Goal: Information Seeking & Learning: Find specific fact

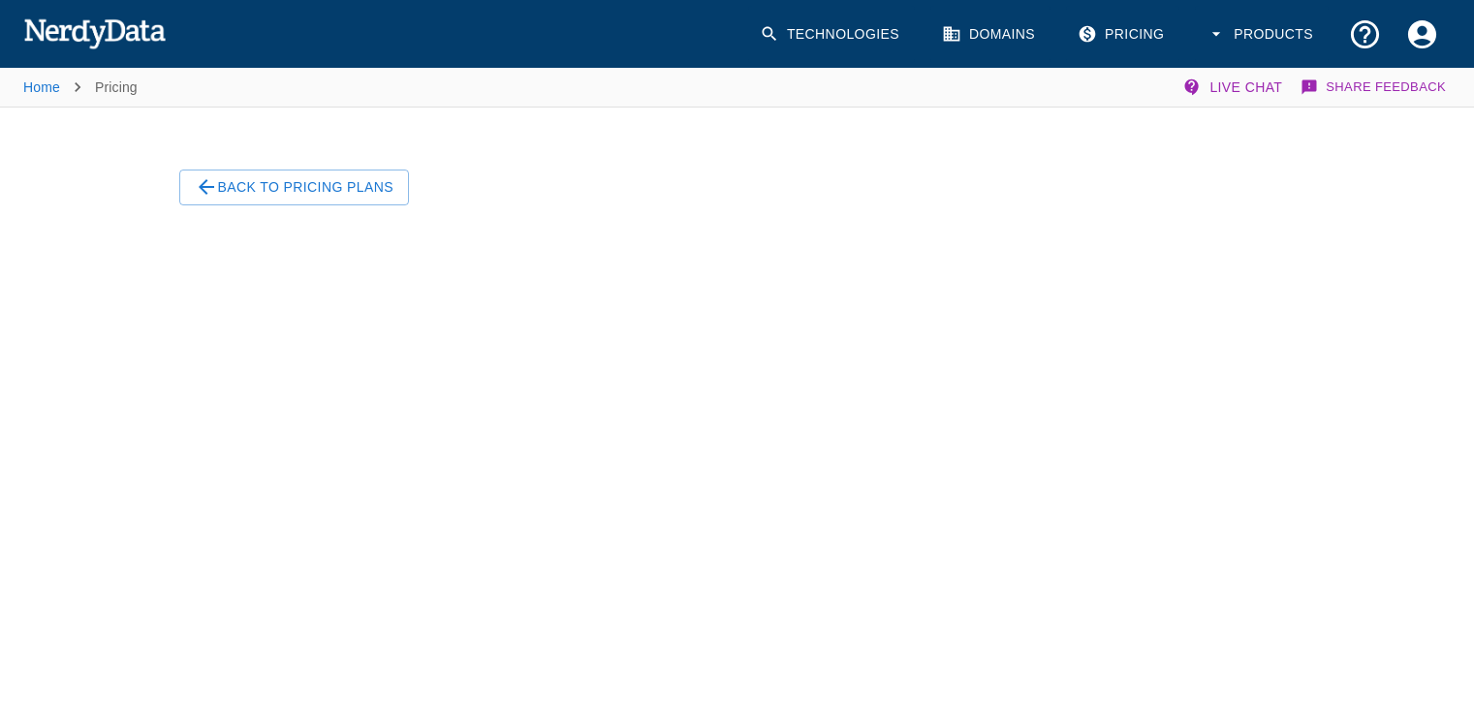
scroll to position [134, 0]
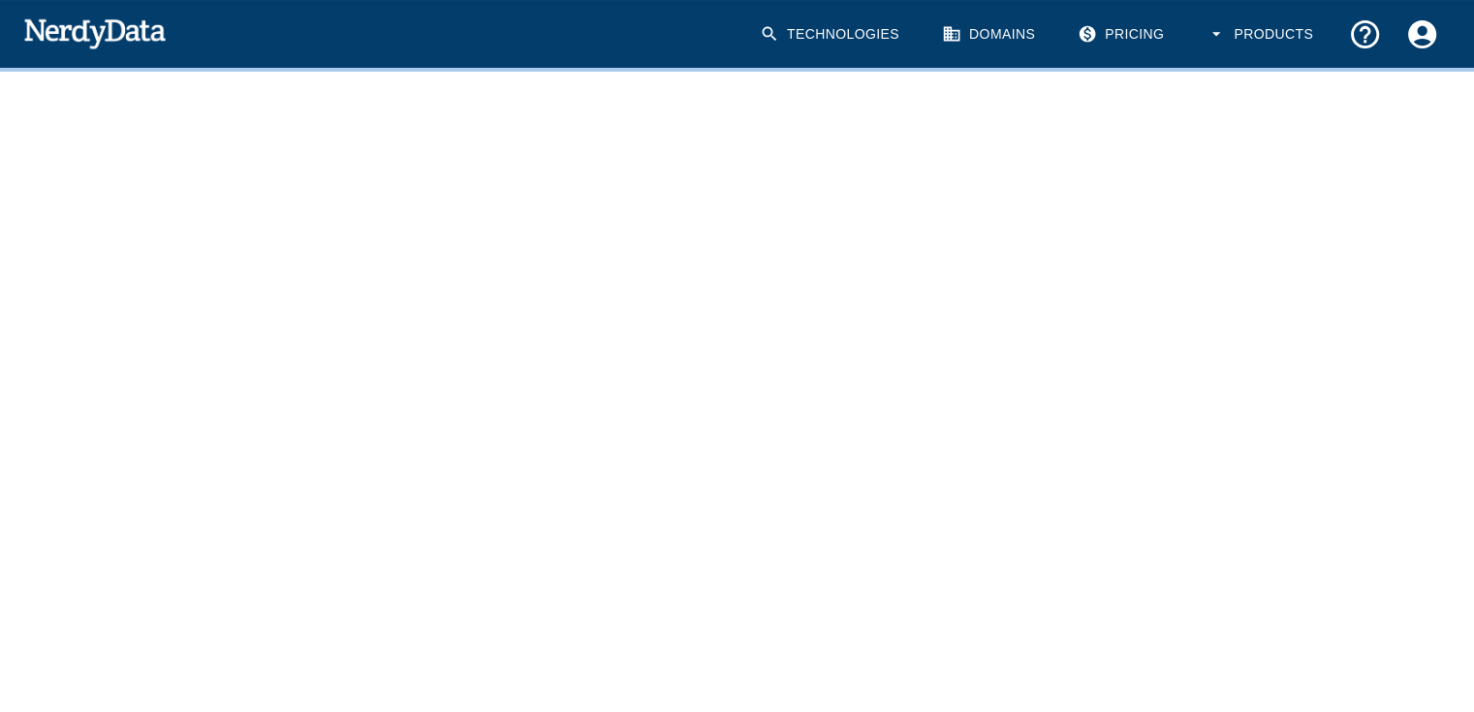
click at [837, 34] on link "Technologies" at bounding box center [831, 34] width 167 height 57
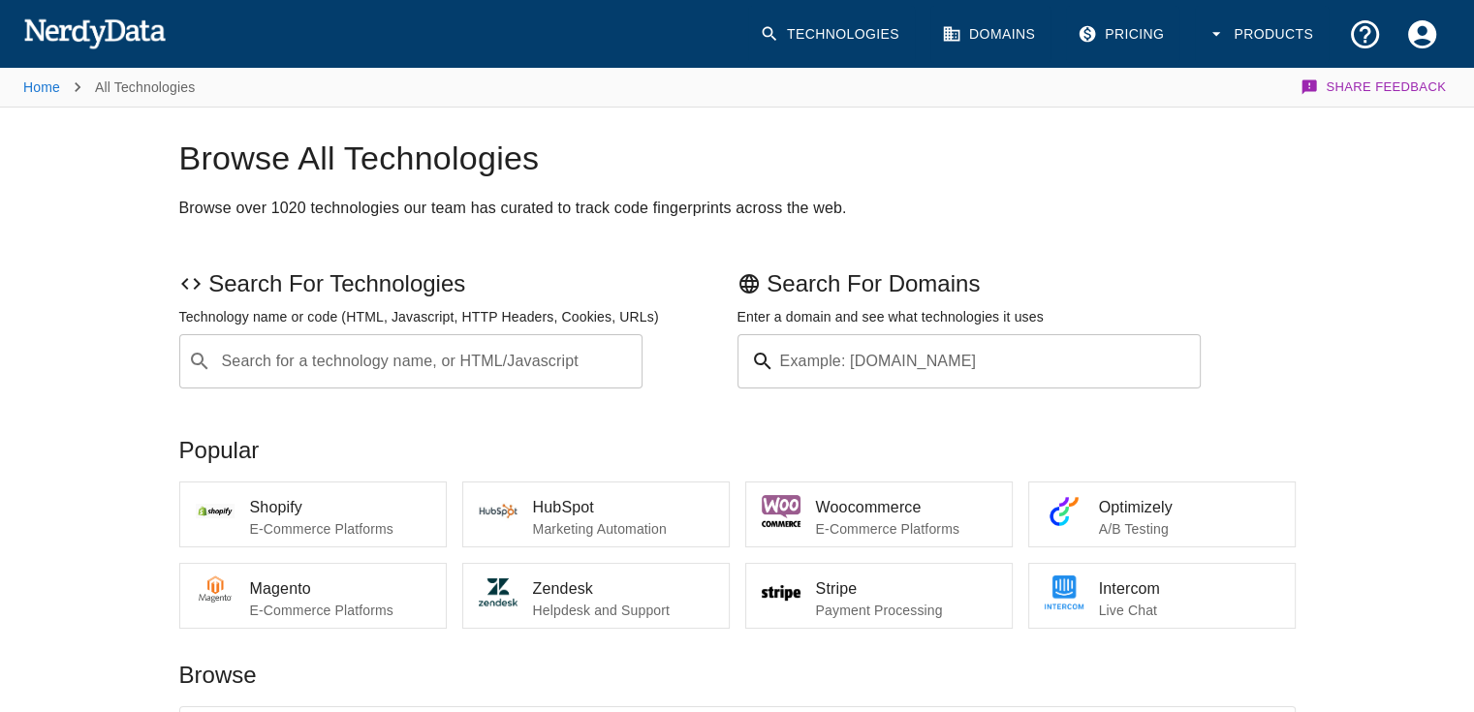
click at [444, 361] on div "Search for a technology name, or HTML/Javascript ​ Search for a technology name…" at bounding box center [411, 361] width 464 height 54
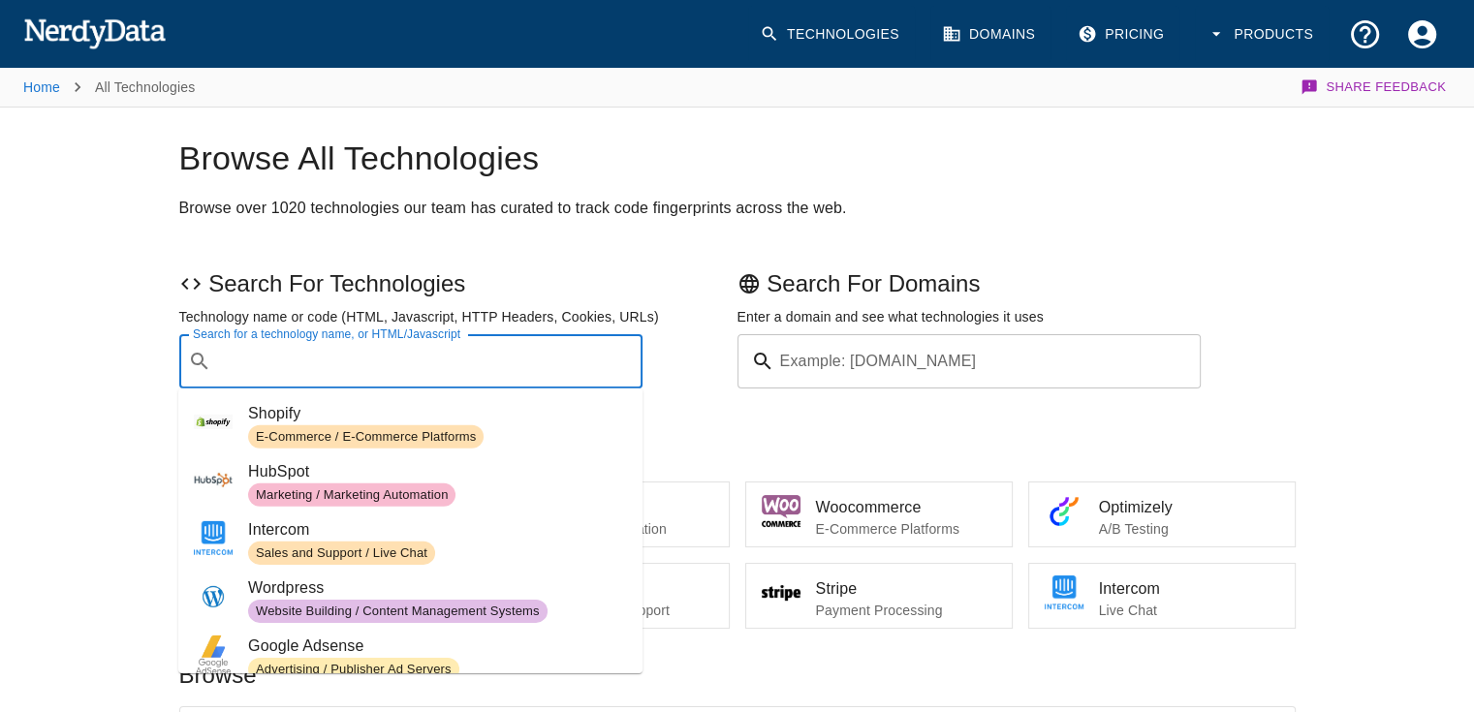
paste input "[DOMAIN_NAME][URL]"
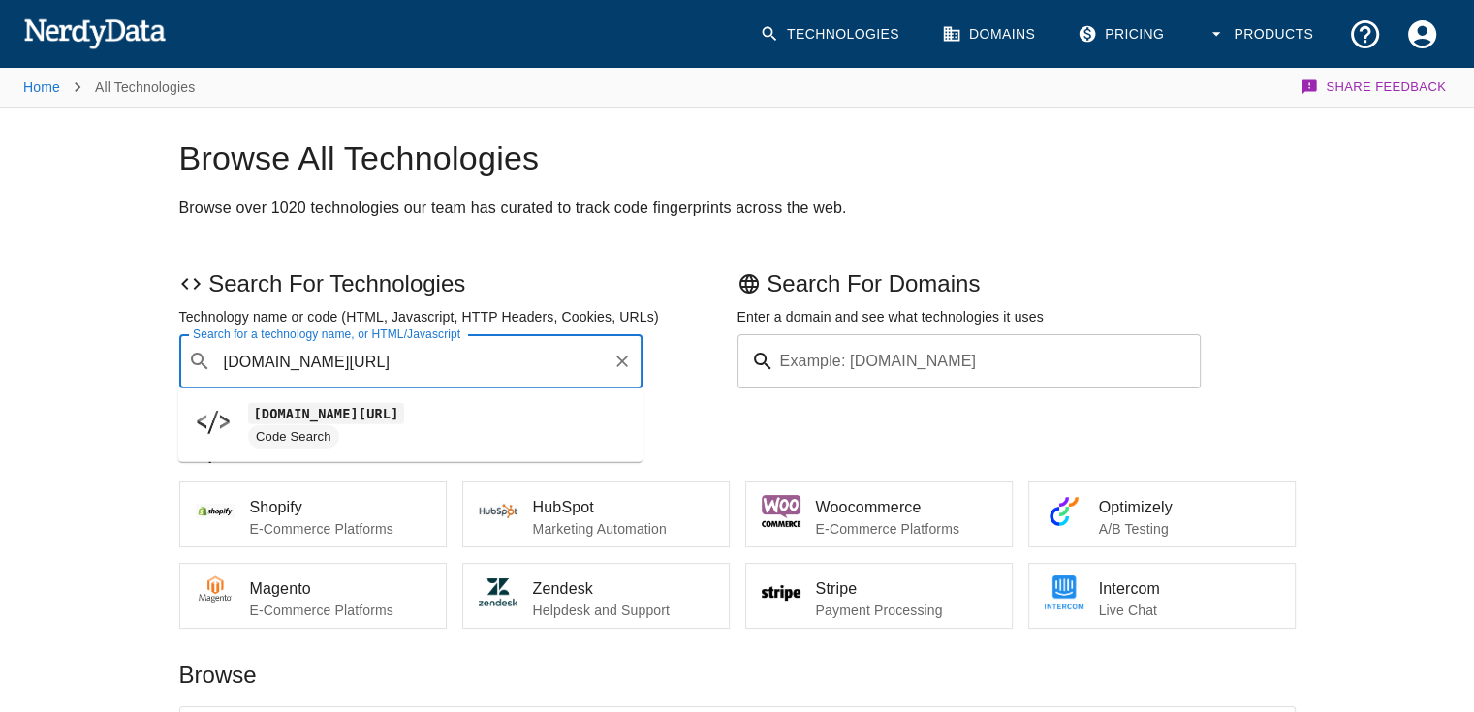
type input "[DOMAIN_NAME][URL]"
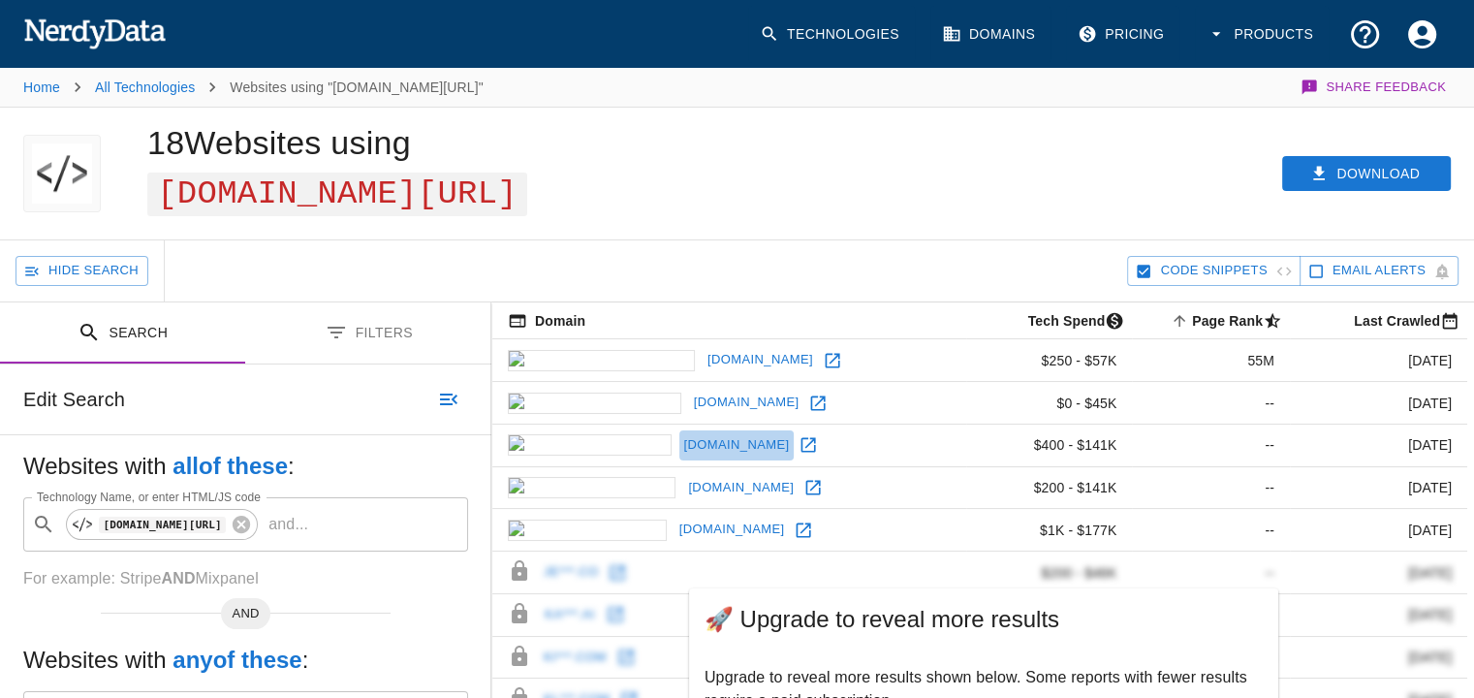
click at [679, 450] on link "[DOMAIN_NAME]" at bounding box center [736, 445] width 115 height 30
click at [683, 498] on link "[DOMAIN_NAME]" at bounding box center [740, 488] width 115 height 30
